Goal: Find specific page/section: Find specific page/section

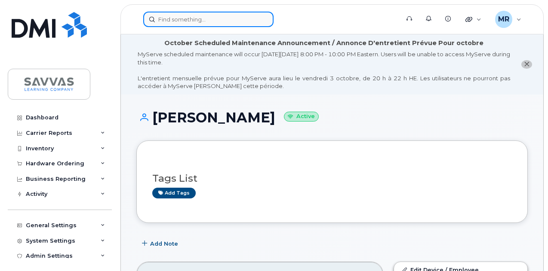
click at [230, 25] on input at bounding box center [208, 19] width 130 height 15
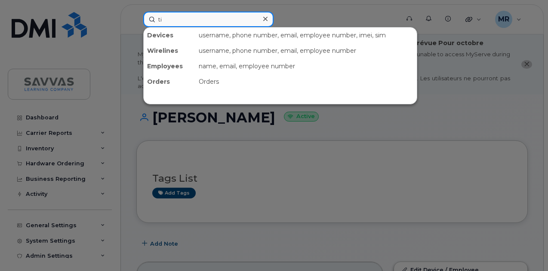
type input "[PERSON_NAME]"
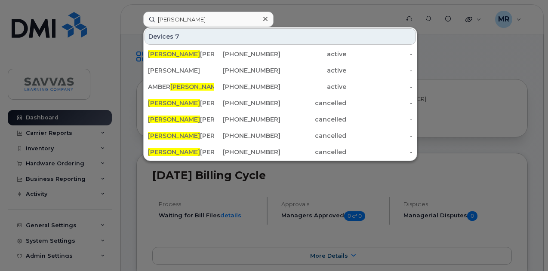
click at [195, 18] on input "[PERSON_NAME]" at bounding box center [208, 19] width 130 height 15
click at [196, 18] on input "[PERSON_NAME]" at bounding box center [208, 19] width 130 height 15
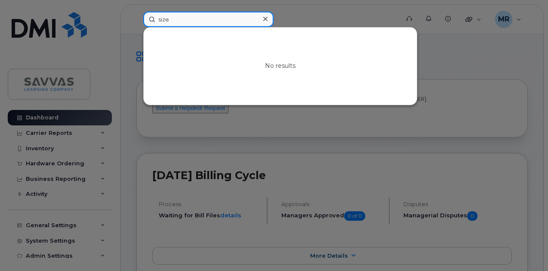
paste input "Singh"
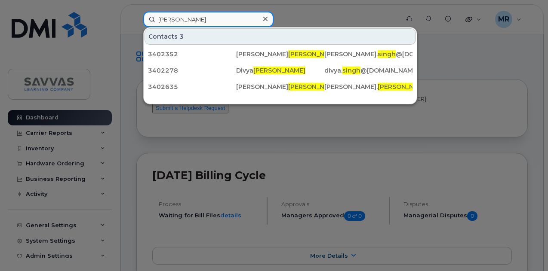
type input "Singh"
